Goal: Task Accomplishment & Management: Use online tool/utility

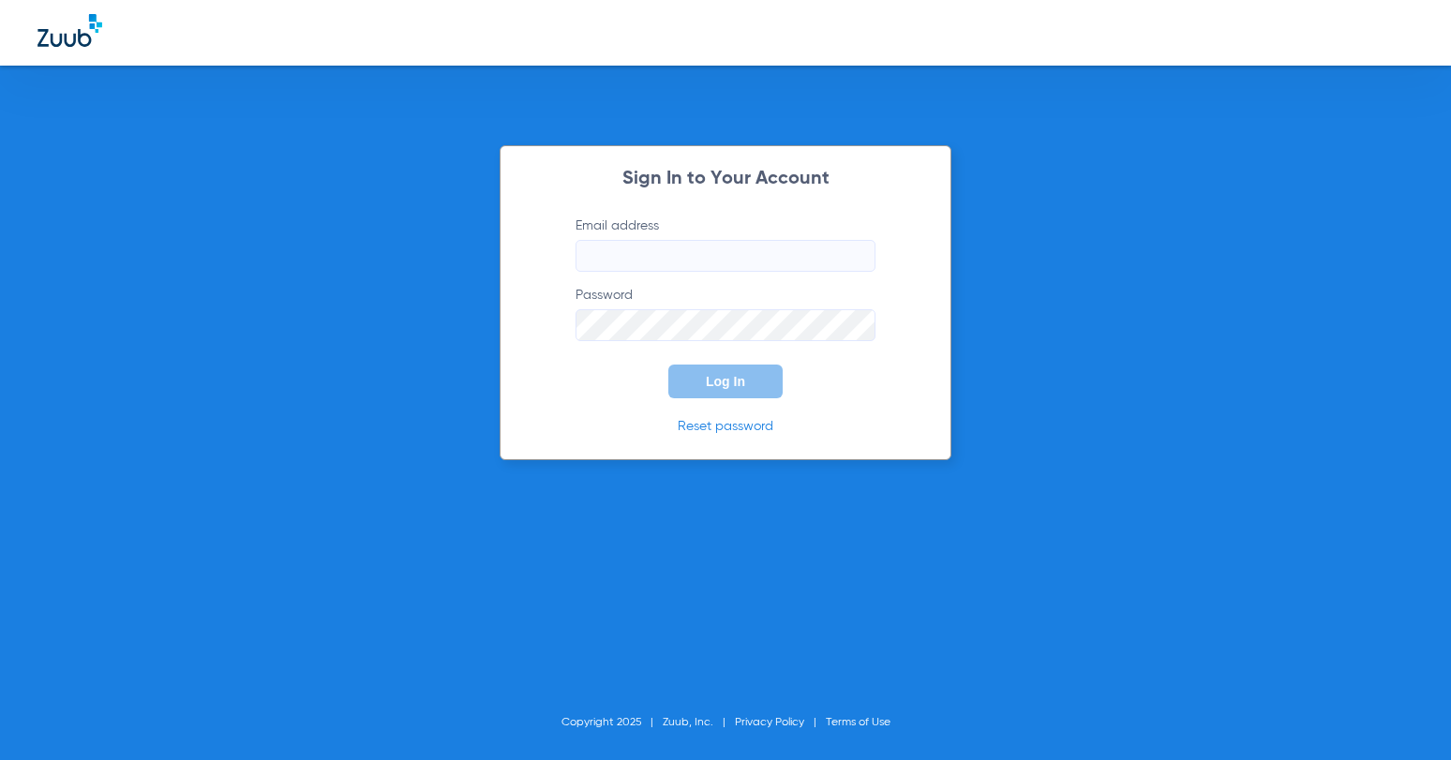
type input "[EMAIL_ADDRESS][DOMAIN_NAME]"
click at [683, 387] on button "Log In" at bounding box center [725, 382] width 114 height 34
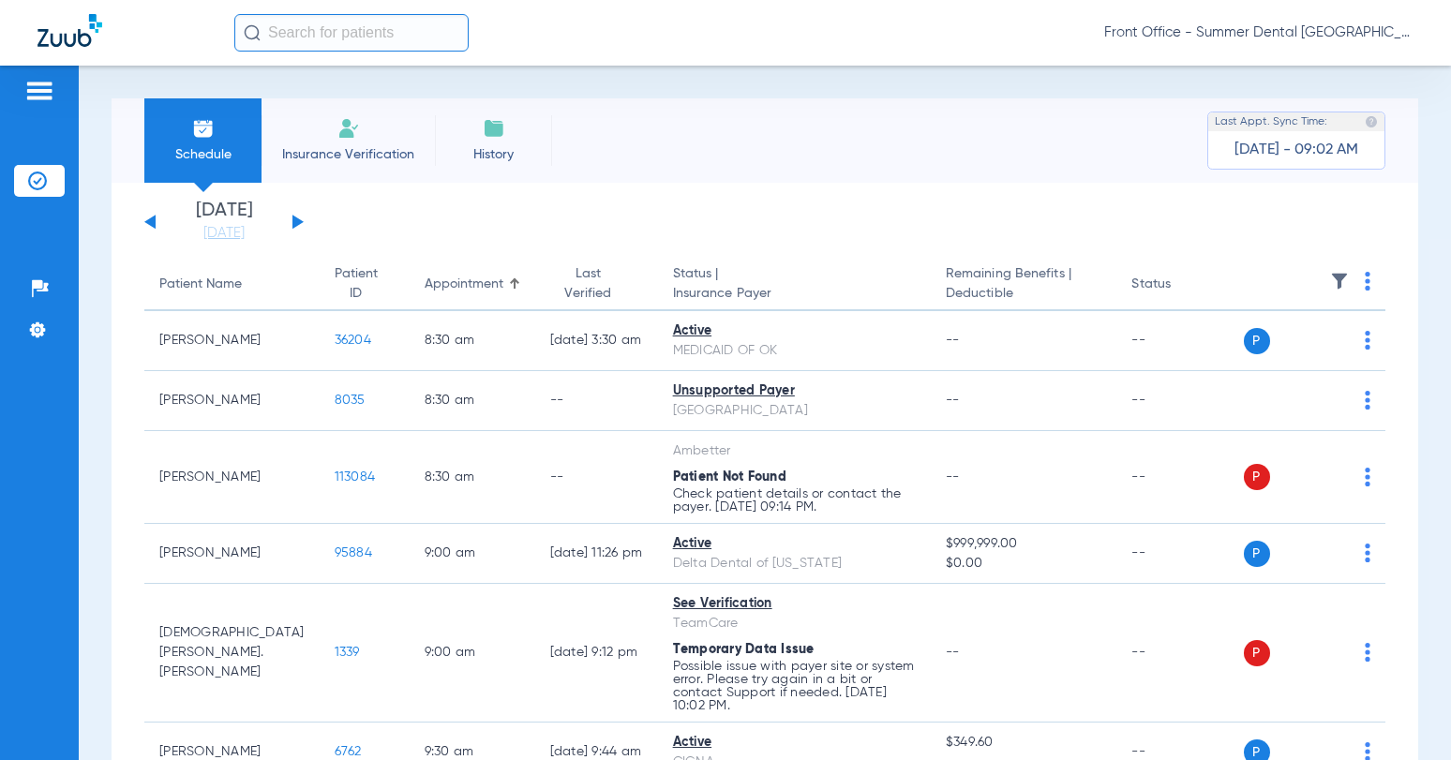
click at [302, 226] on div "[DATE] [DATE] [DATE] [DATE] [DATE] [DATE] [DATE] [DATE] [DATE] [DATE] [DATE] [D…" at bounding box center [223, 222] width 159 height 41
click at [212, 236] on link "[DATE]" at bounding box center [224, 233] width 112 height 19
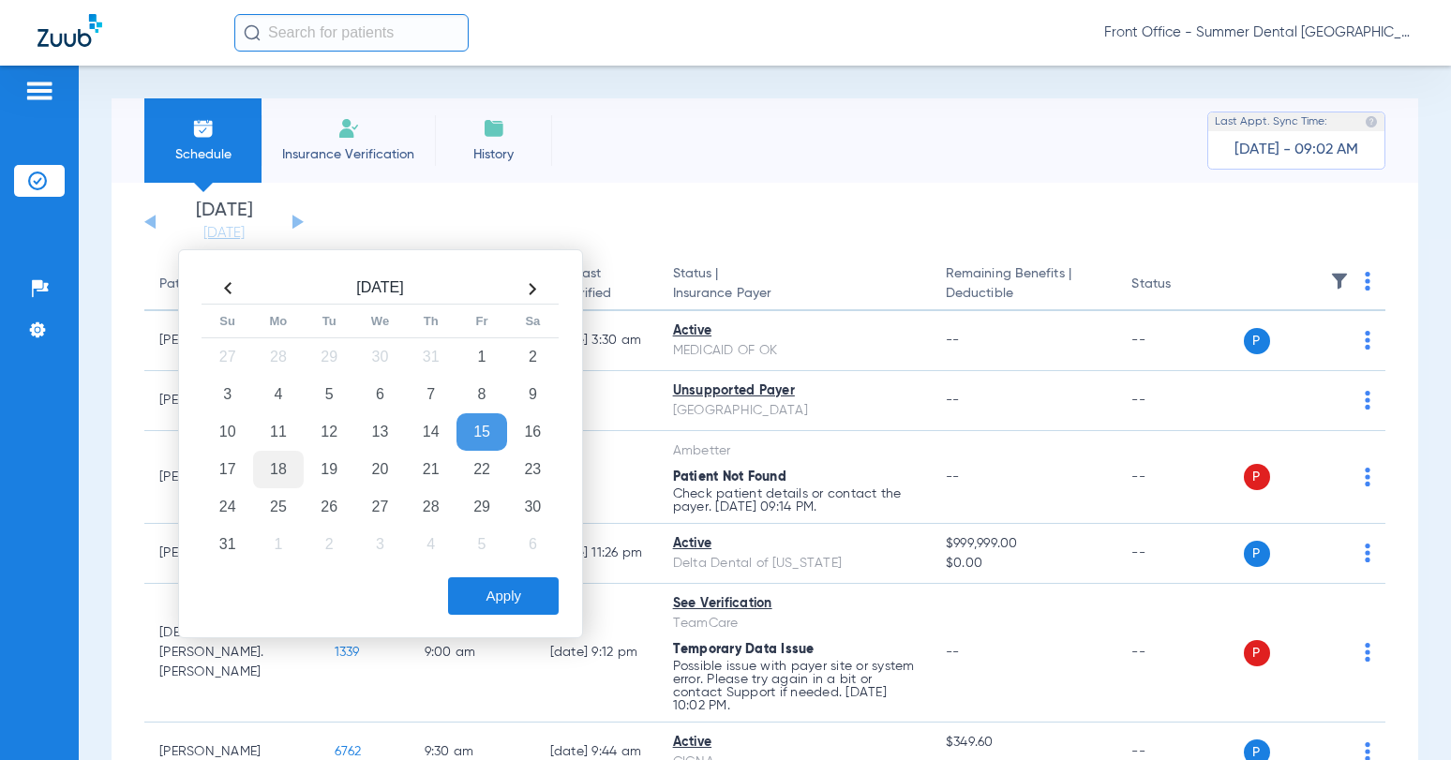
click at [275, 471] on td "18" at bounding box center [278, 469] width 51 height 37
click at [471, 590] on button "Apply" at bounding box center [503, 595] width 111 height 37
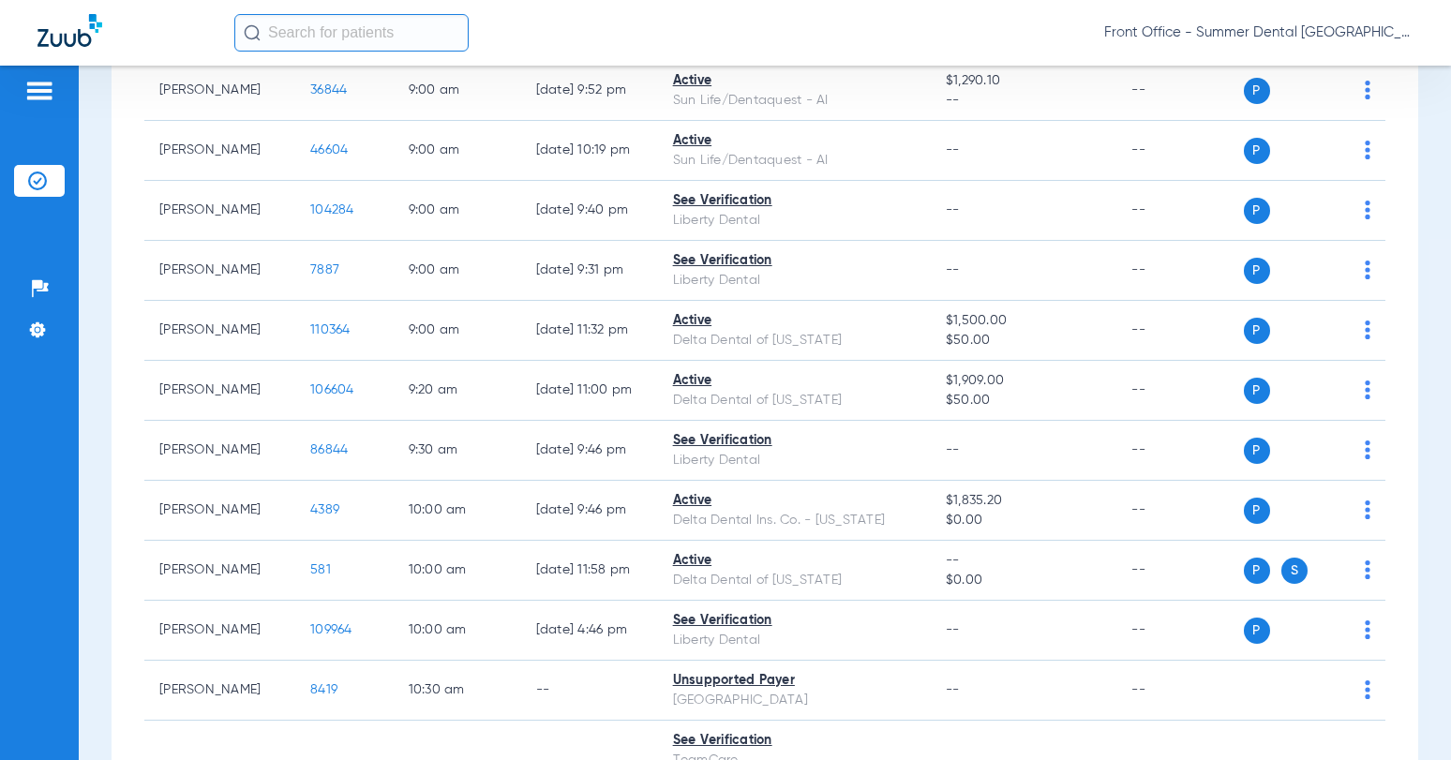
scroll to position [288, 0]
